Goal: Information Seeking & Learning: Learn about a topic

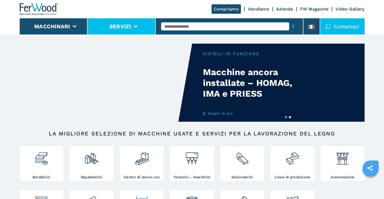
click at [137, 24] on li "Servizi" at bounding box center [122, 26] width 68 height 16
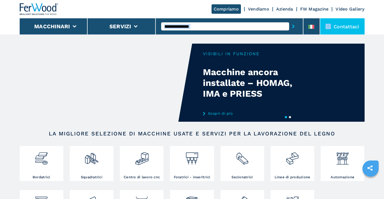
click at [84, 92] on video "Your browser does not support the video tag." at bounding box center [106, 83] width 173 height 78
click at [223, 112] on link "Scopri di più" at bounding box center [256, 113] width 106 height 4
click at [230, 77] on div "Your browser does not support the video tag." at bounding box center [192, 83] width 345 height 78
click at [154, 93] on video "Your browser does not support the video tag." at bounding box center [106, 83] width 173 height 78
click at [219, 114] on link "Scopri di più" at bounding box center [256, 113] width 106 height 4
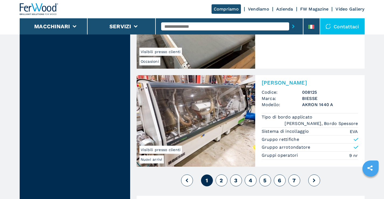
scroll to position [1241, 0]
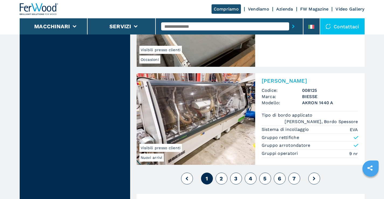
click at [218, 180] on button "2" at bounding box center [222, 179] width 12 height 12
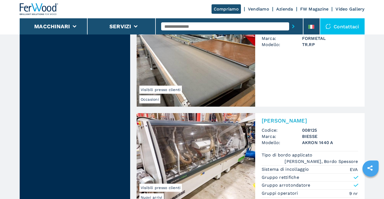
scroll to position [1268, 0]
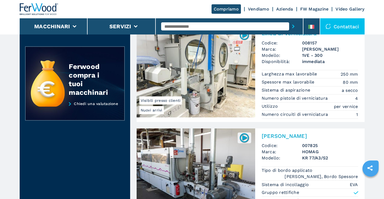
scroll to position [216, 0]
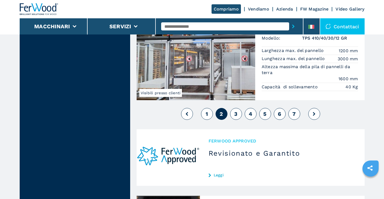
scroll to position [1349, 0]
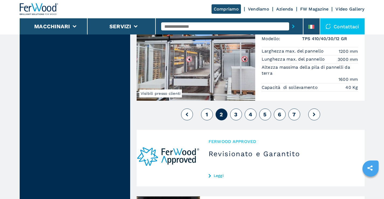
click at [236, 118] on span "3" at bounding box center [235, 114] width 3 height 6
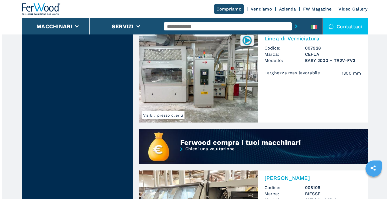
scroll to position [558, 0]
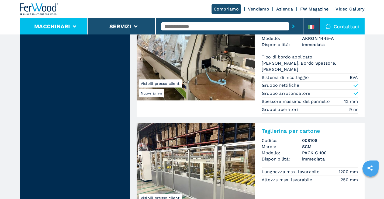
click at [30, 22] on li "Macchinari" at bounding box center [54, 26] width 68 height 16
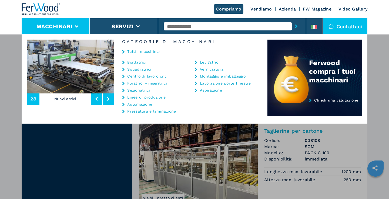
click at [80, 95] on p "Nuovi arrivi" at bounding box center [65, 99] width 52 height 12
click at [98, 96] on button at bounding box center [96, 99] width 11 height 12
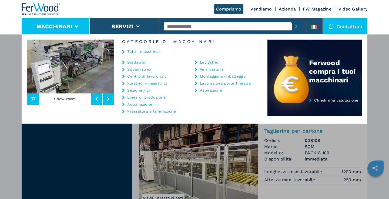
click at [75, 61] on img at bounding box center [70, 67] width 87 height 54
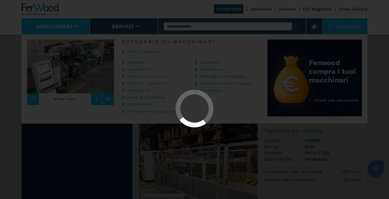
scroll to position [0, 0]
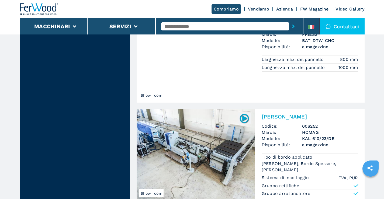
scroll to position [1214, 0]
